Goal: Find specific page/section: Find specific page/section

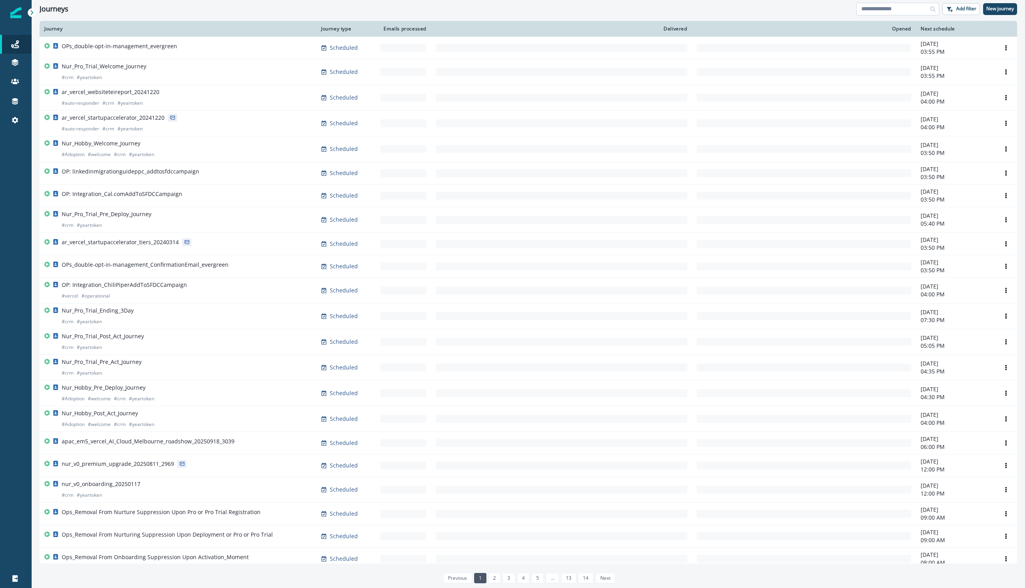
click at [906, 10] on input at bounding box center [897, 9] width 83 height 13
type input "*******"
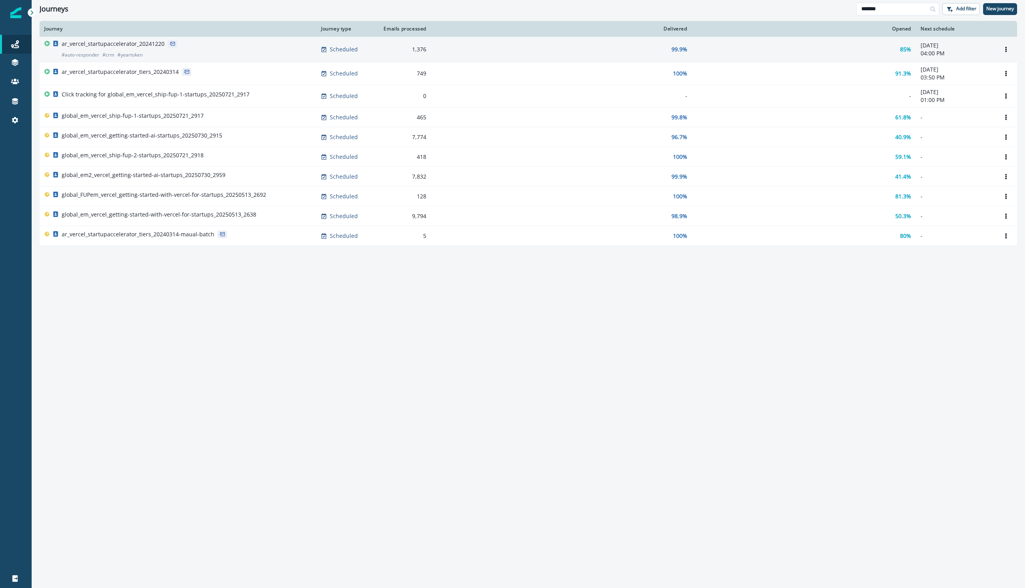
click at [129, 43] on p "ar_vercel_startupaccelerator_20241220" at bounding box center [113, 44] width 103 height 8
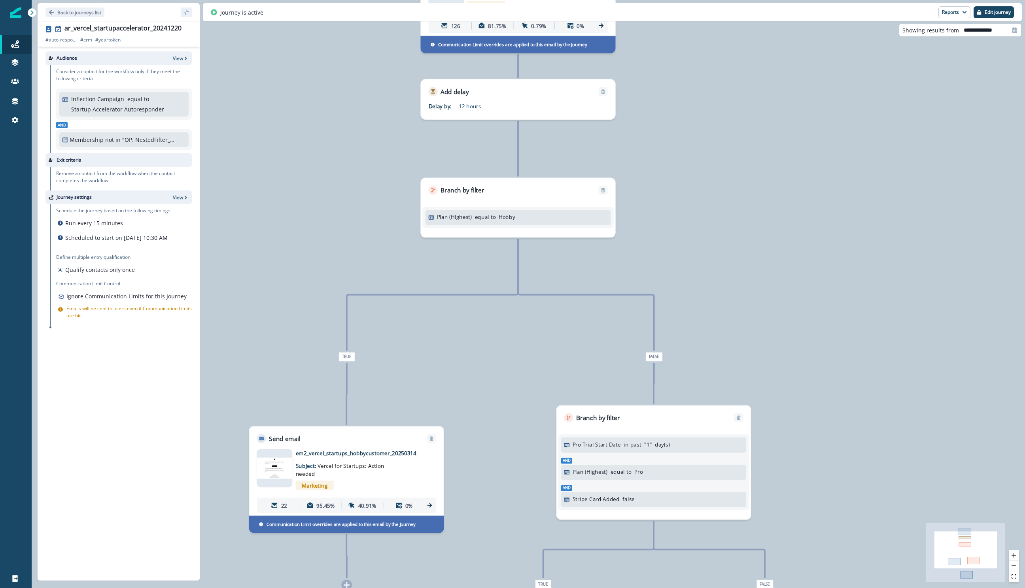
click at [276, 466] on img at bounding box center [274, 468] width 35 height 21
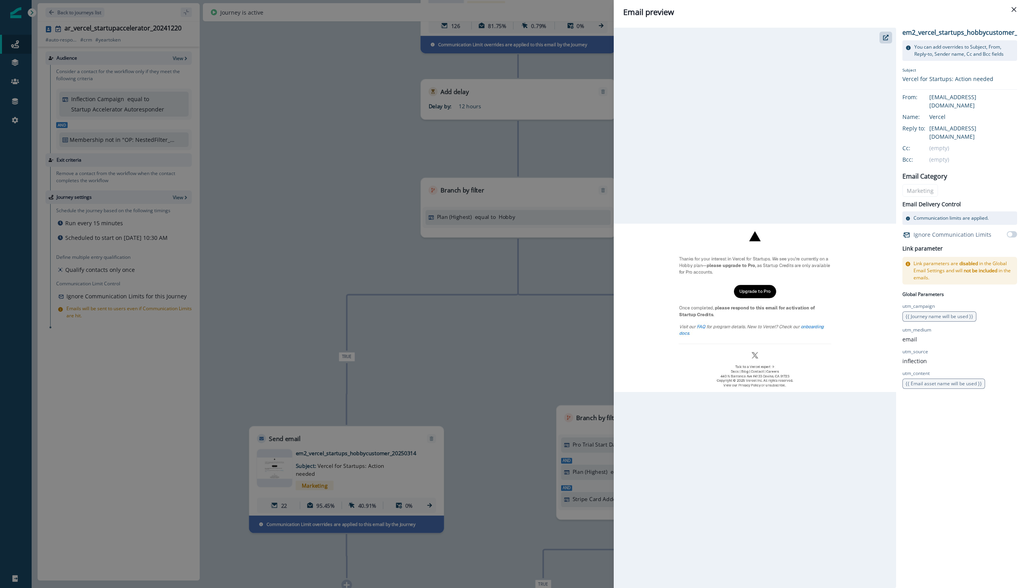
click at [501, 282] on div "Email preview em2_vercel_startups_hobbycustomer_20250314 You can add overrides …" at bounding box center [512, 294] width 1025 height 588
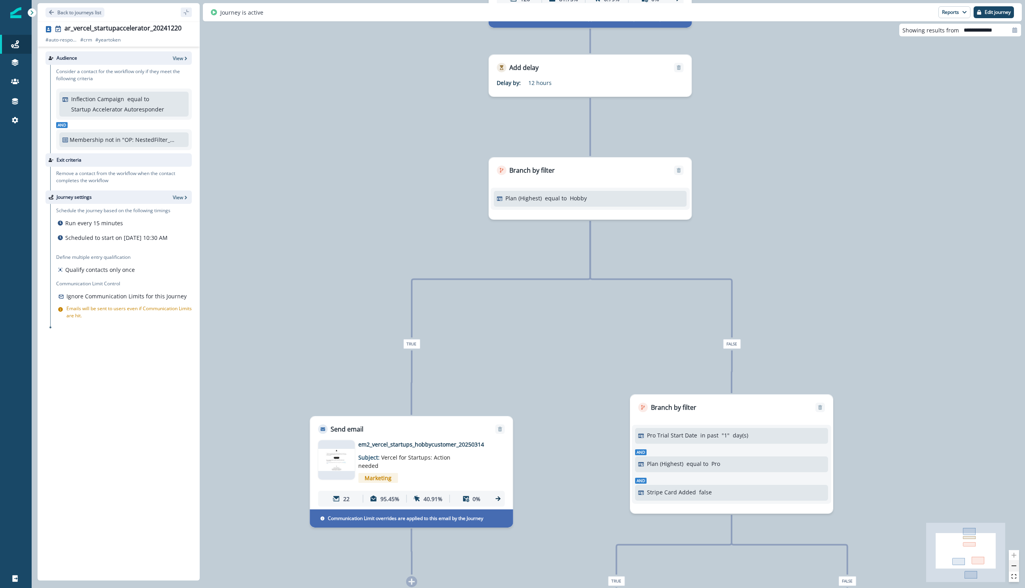
click at [1015, 562] on button "zoom out" at bounding box center [1014, 566] width 10 height 11
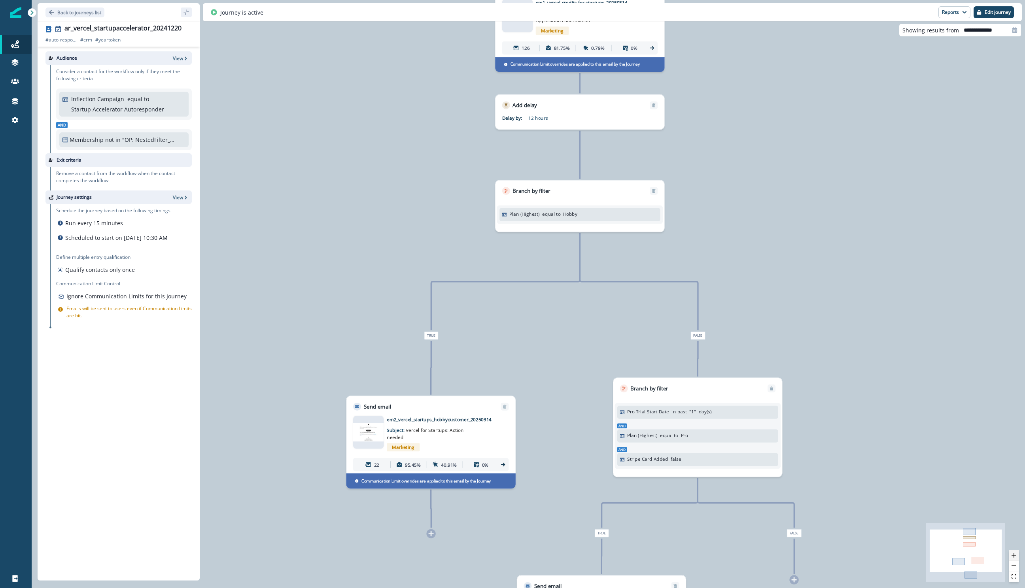
click at [1018, 556] on button "zoom in" at bounding box center [1014, 555] width 10 height 11
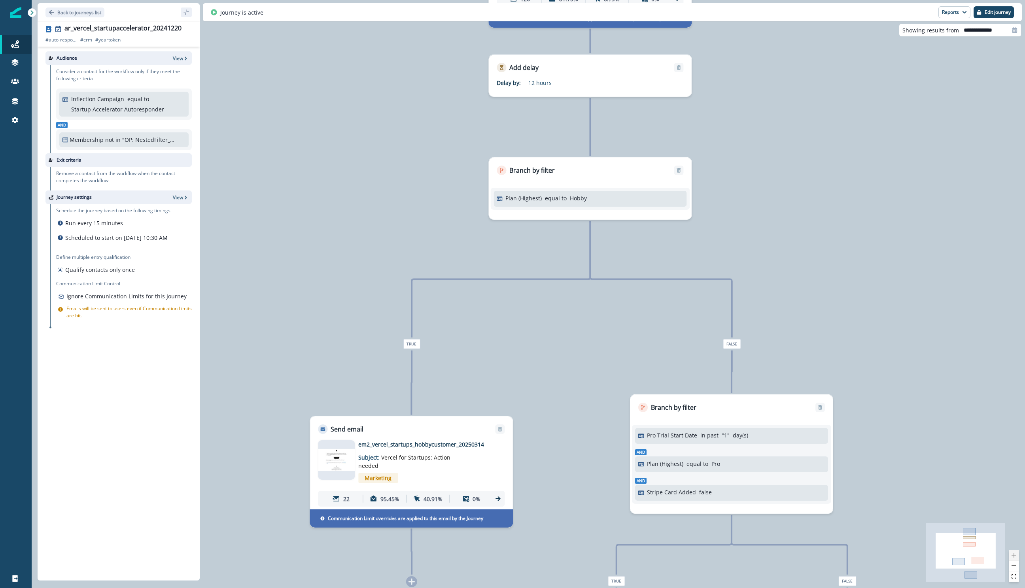
click at [1018, 556] on div at bounding box center [1014, 566] width 10 height 32
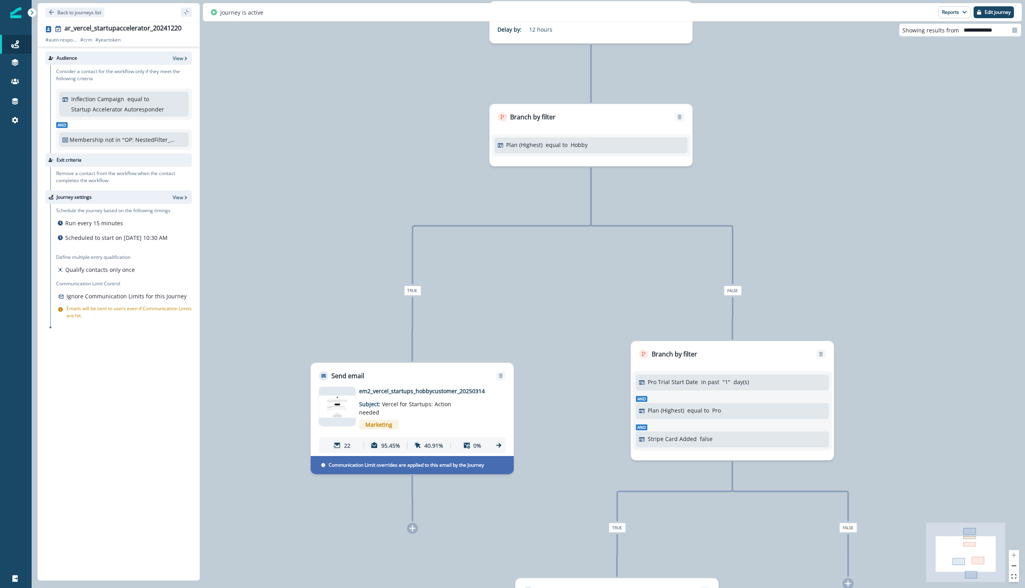
drag, startPoint x: 686, startPoint y: 392, endPoint x: 687, endPoint y: 338, distance: 53.4
click at [687, 338] on div "127 contacts have entered the journey Send email Email asset changed, journey r…" at bounding box center [528, 294] width 993 height 588
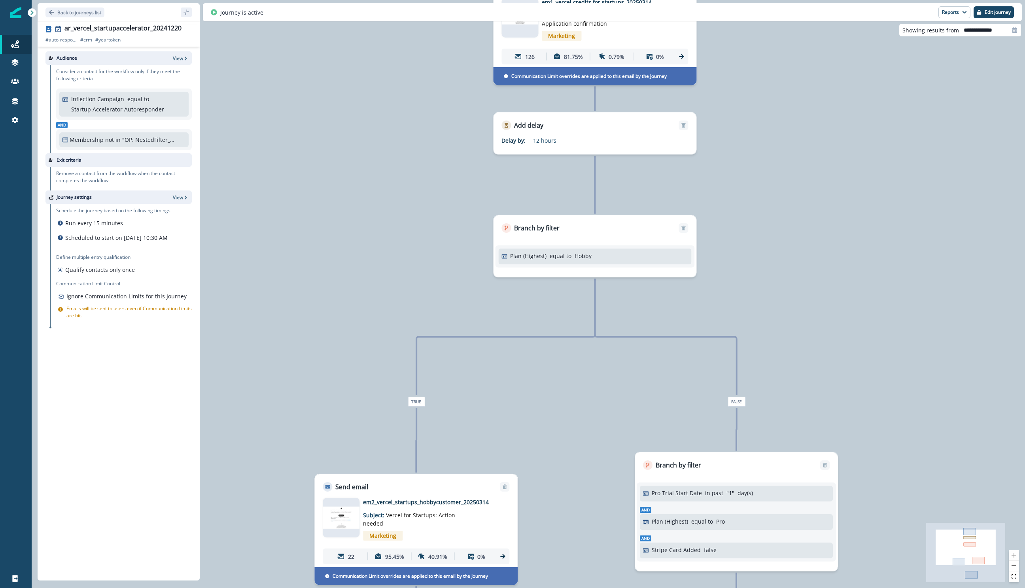
drag, startPoint x: 629, startPoint y: 259, endPoint x: 633, endPoint y: 370, distance: 111.2
click at [633, 370] on div "127 contacts have entered the journey Send email Email asset changed, journey r…" at bounding box center [528, 294] width 993 height 588
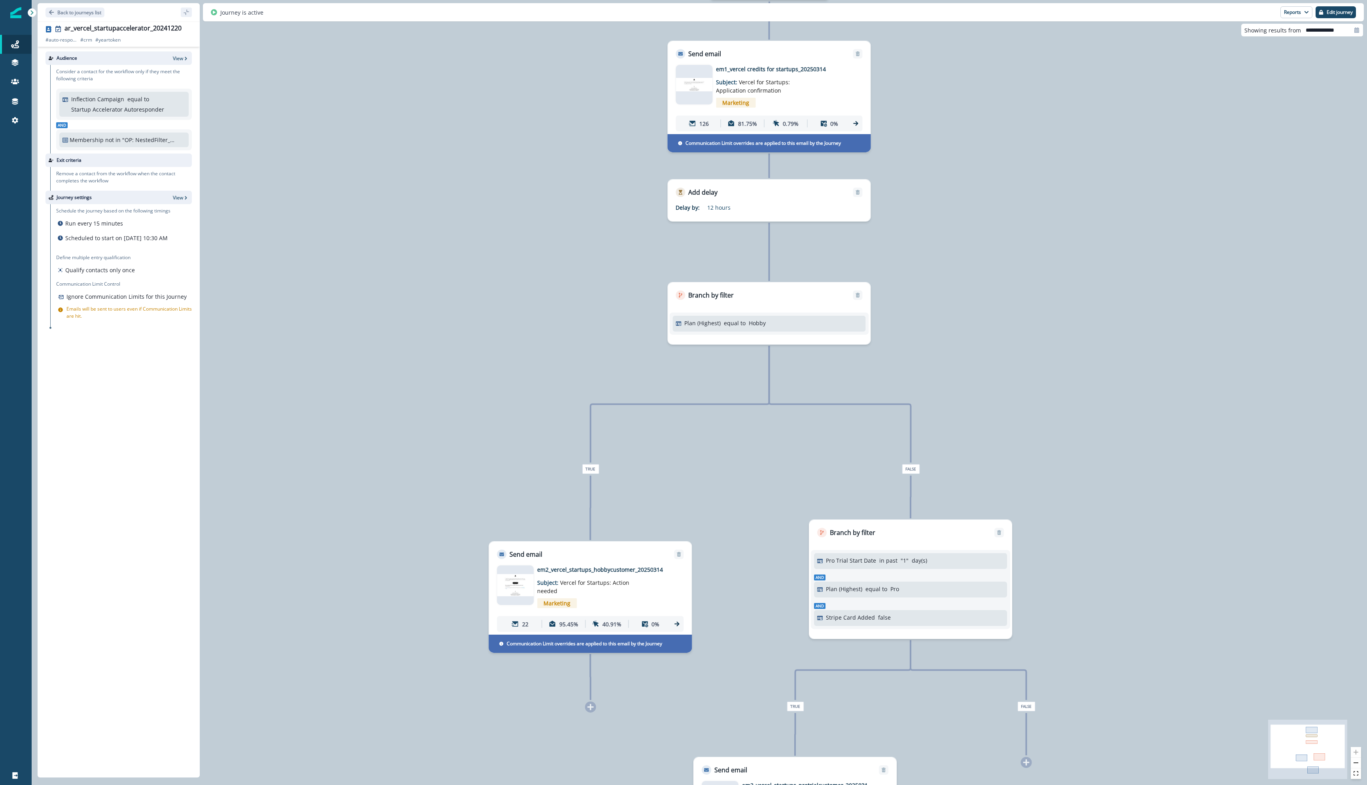
drag, startPoint x: 743, startPoint y: 401, endPoint x: 917, endPoint y: 468, distance: 186.4
click at [917, 468] on span "False" at bounding box center [911, 469] width 18 height 10
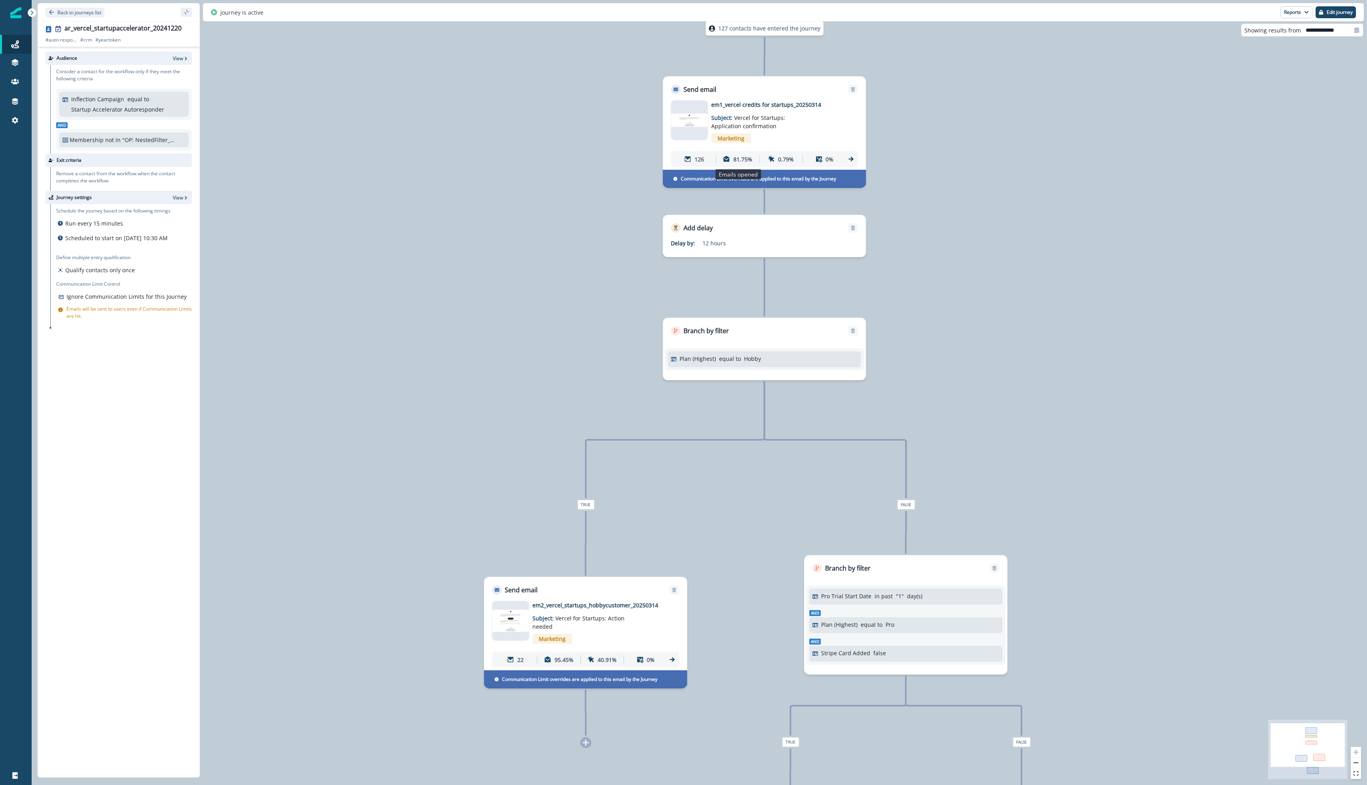
drag, startPoint x: 735, startPoint y: 353, endPoint x: 732, endPoint y: 164, distance: 188.7
click at [732, 165] on div "127 contacts have entered the journey Send email Email asset changed, journey r…" at bounding box center [861, 408] width 1335 height 785
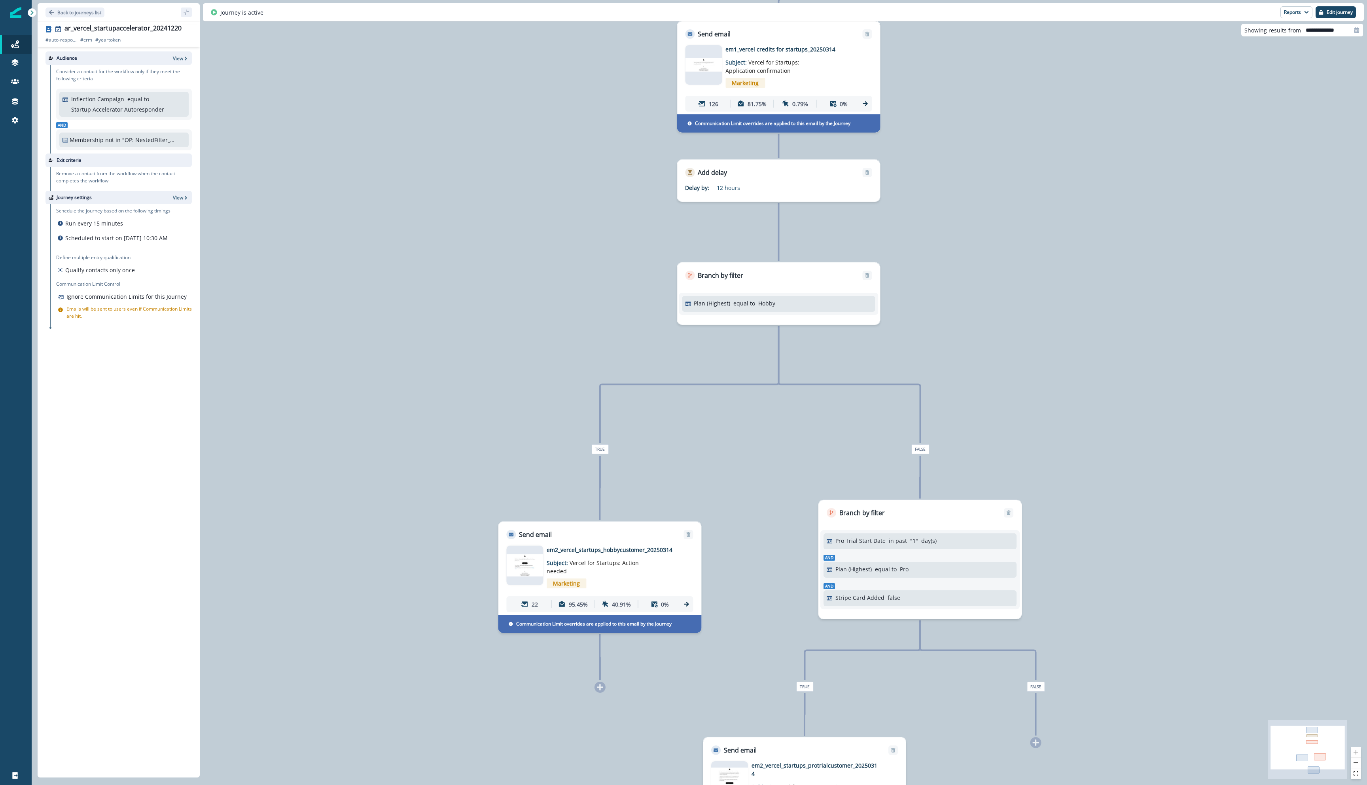
click at [524, 564] on img at bounding box center [524, 565] width 37 height 22
drag, startPoint x: 820, startPoint y: 506, endPoint x: 794, endPoint y: 180, distance: 327.3
click at [794, 180] on div "127 contacts have entered the journey Send email Email asset changed, journey r…" at bounding box center [875, 353] width 1335 height 785
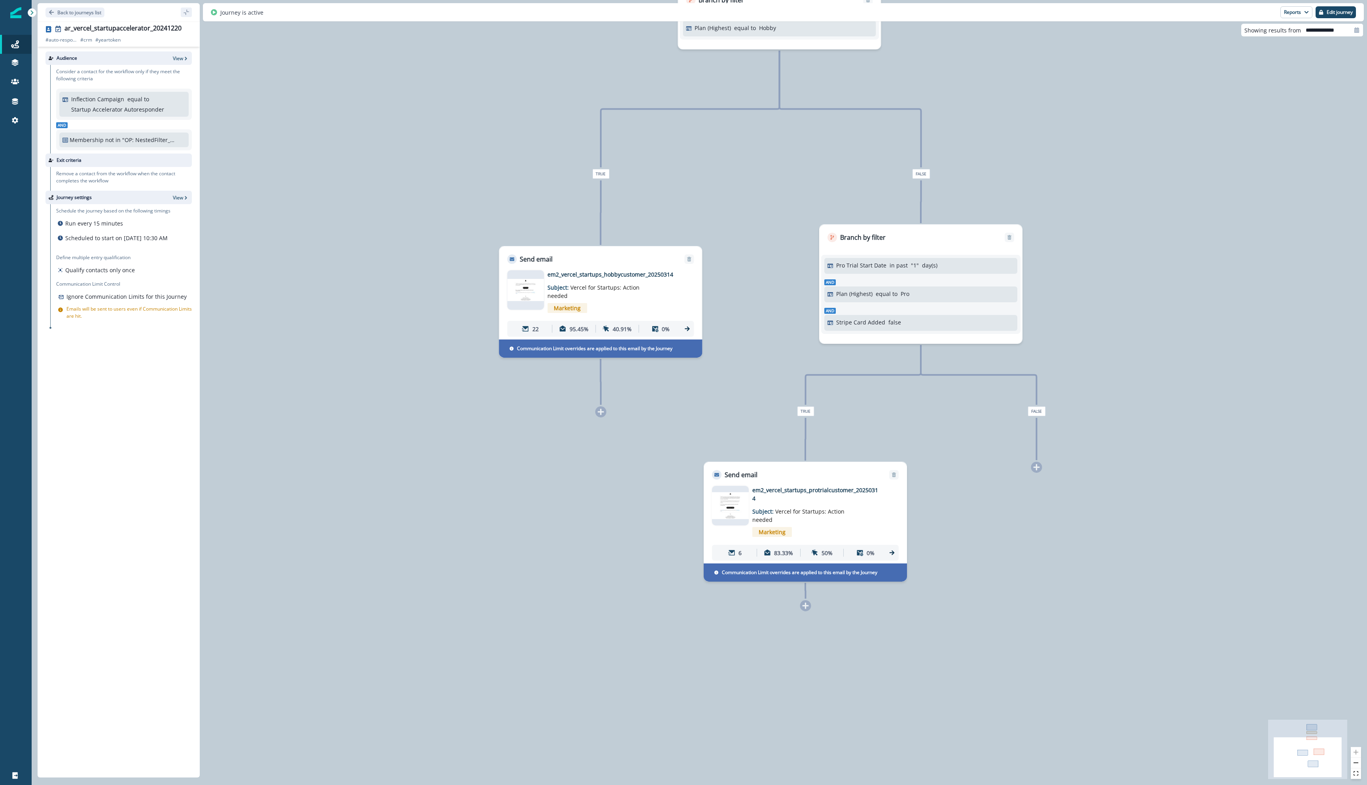
click at [727, 513] on img at bounding box center [730, 505] width 37 height 27
click at [533, 289] on img at bounding box center [525, 290] width 37 height 22
